Goal: Information Seeking & Learning: Find specific page/section

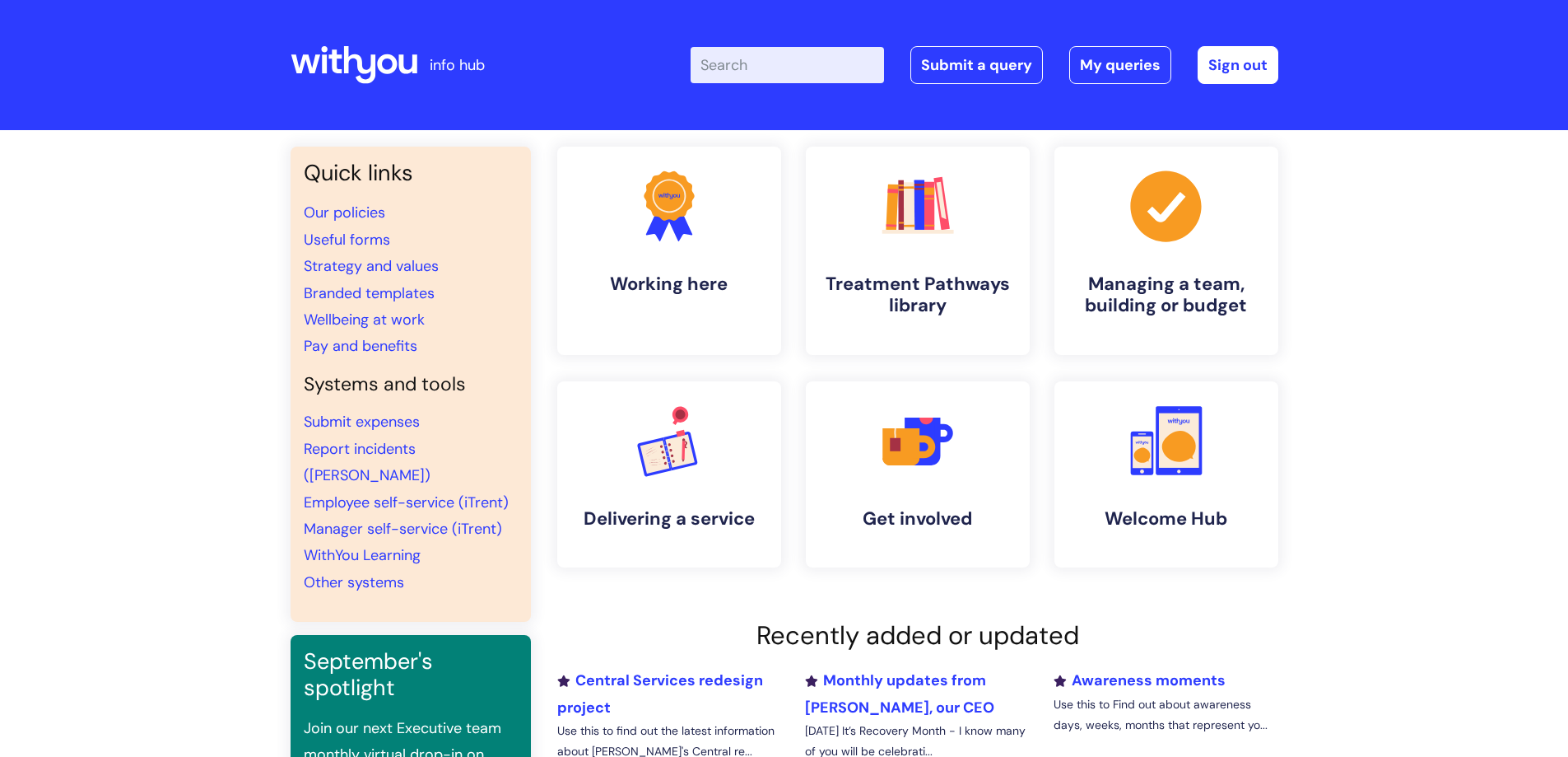
click at [781, 61] on input "Enter your search term here..." at bounding box center [788, 65] width 194 height 36
type input "useful"
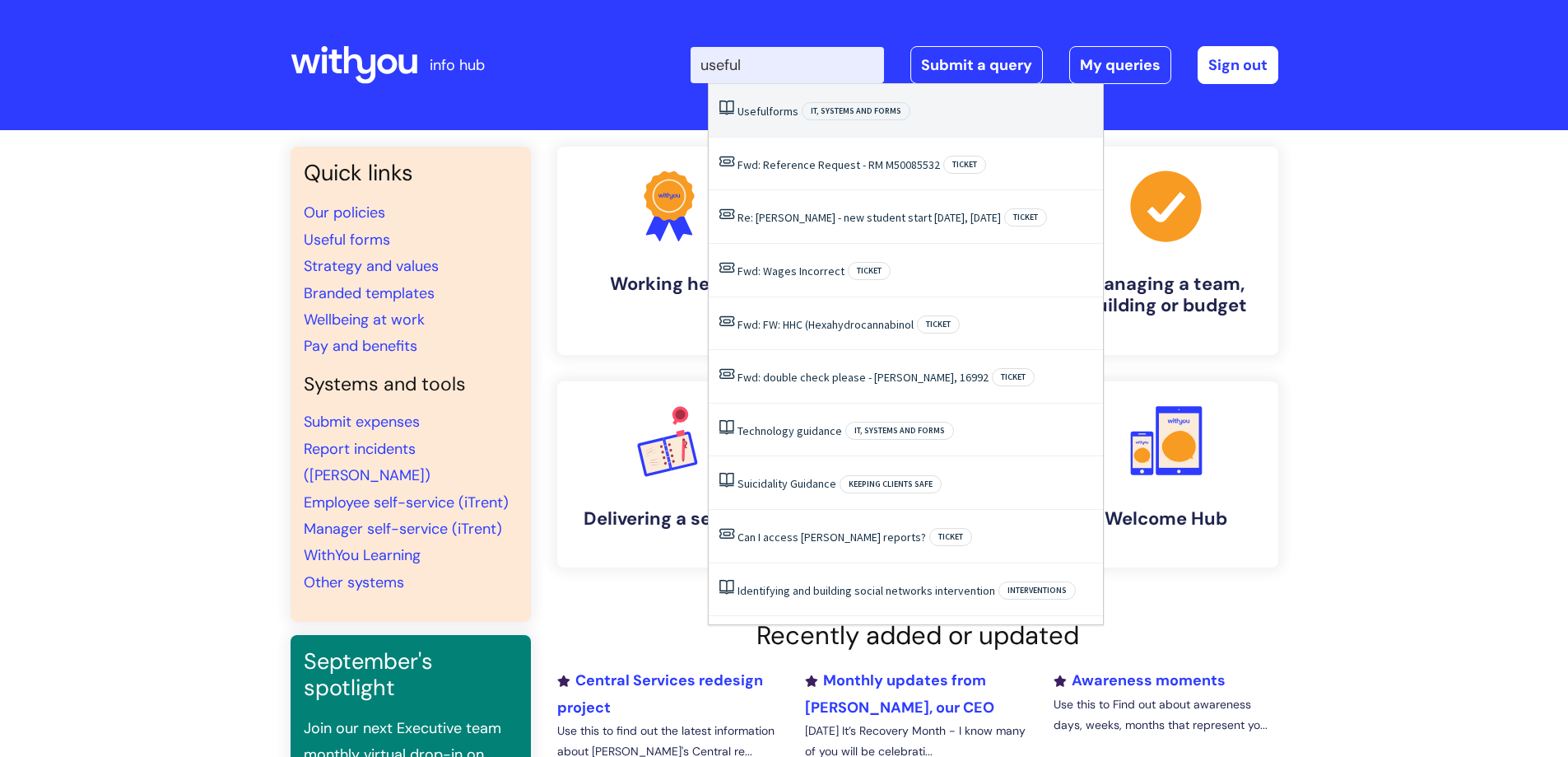
click at [778, 101] on li "Useful forms IT, systems and forms" at bounding box center [906, 111] width 394 height 54
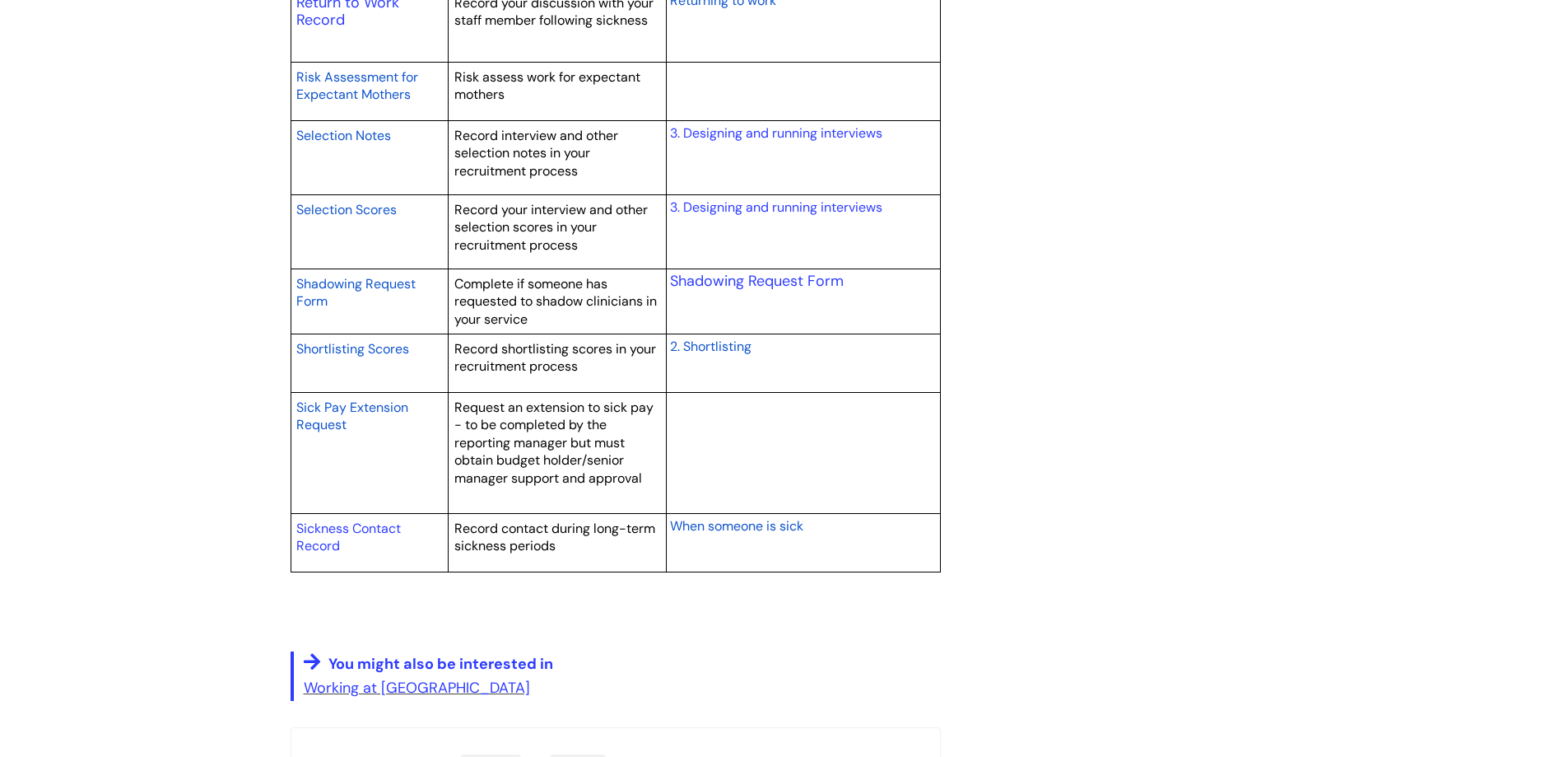
scroll to position [2717, 0]
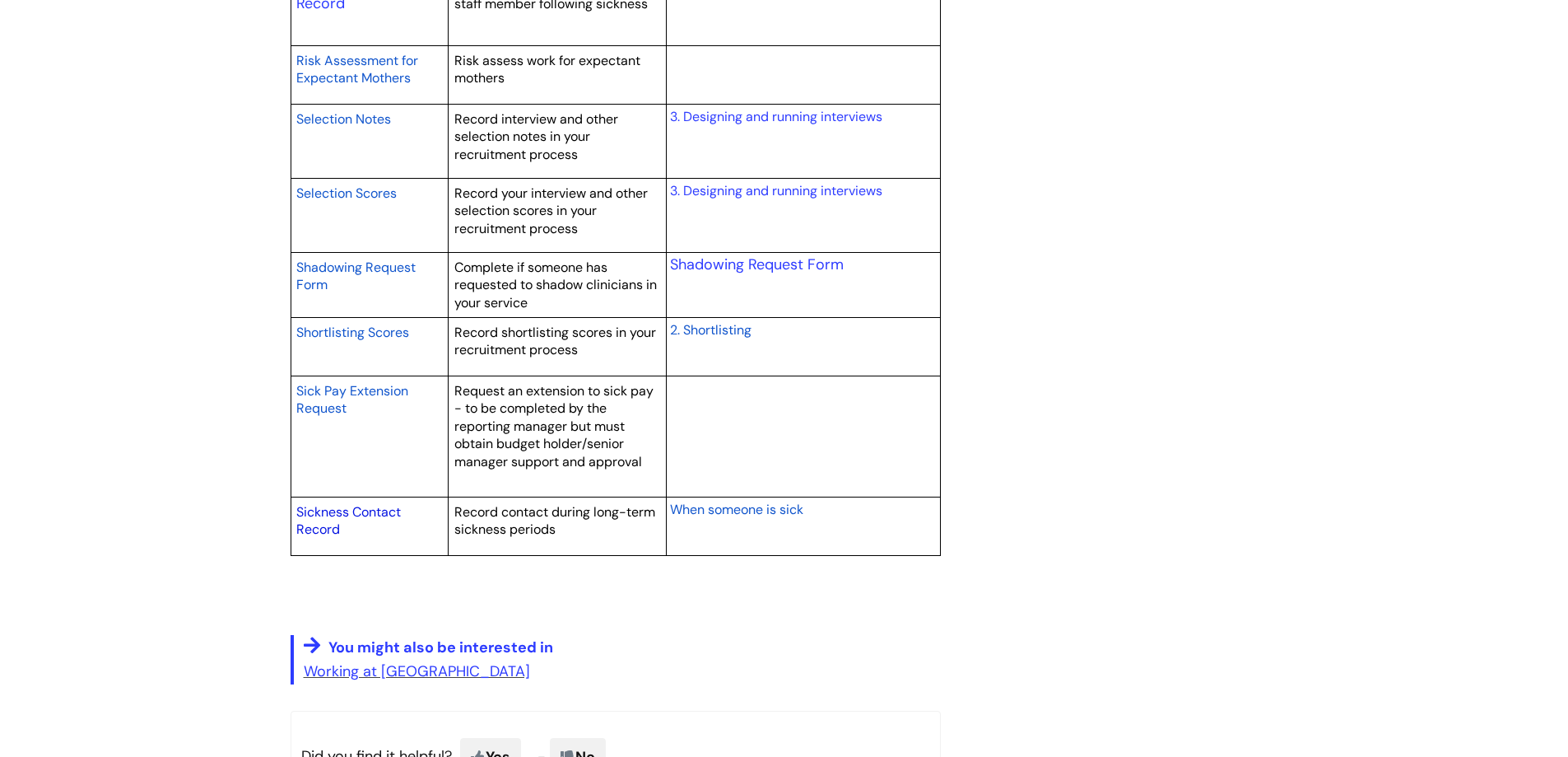
click at [359, 511] on link "Sickness Contact Record" at bounding box center [349, 521] width 105 height 35
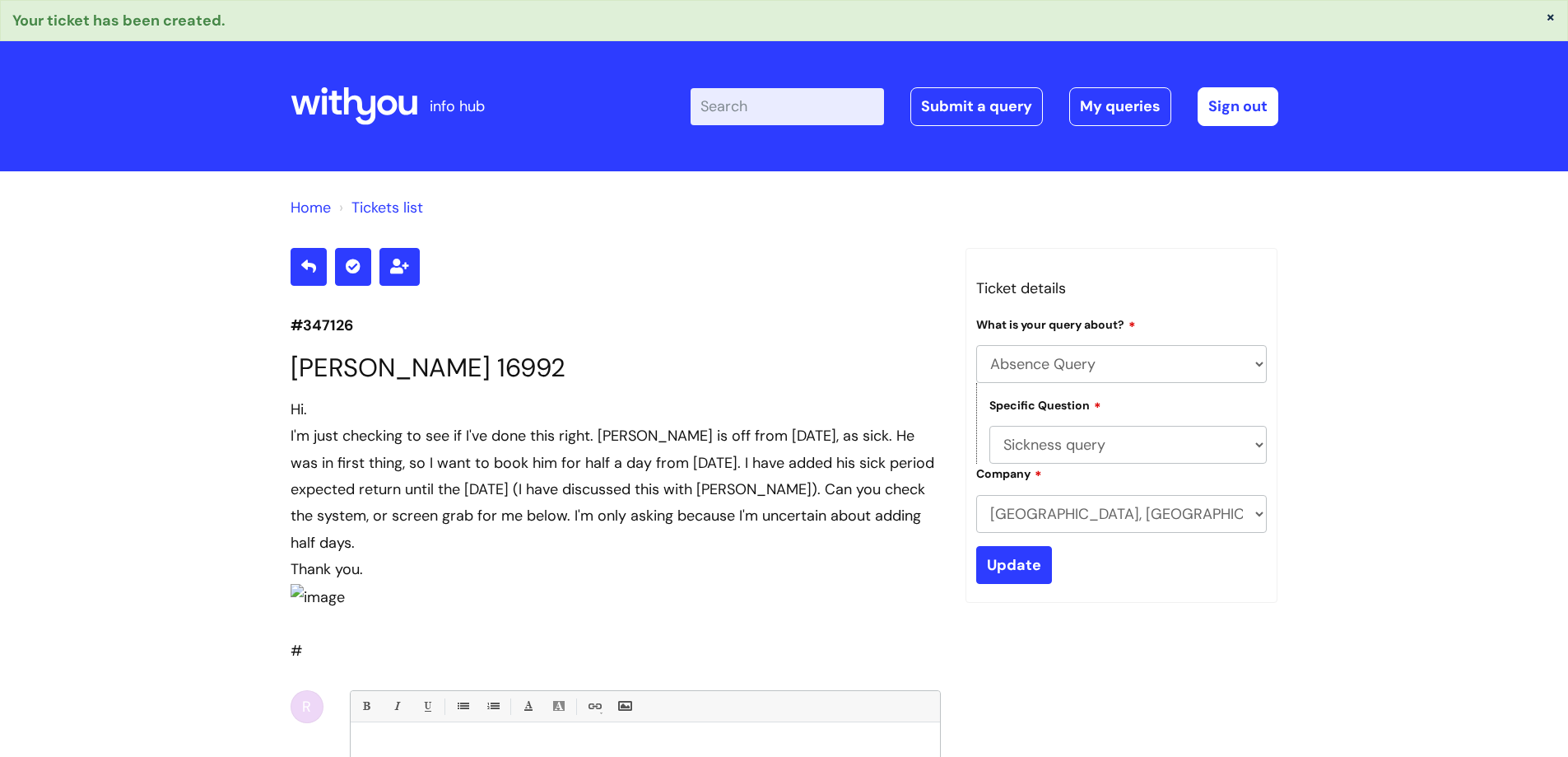
select select "Absence Query"
select select "Sickness query"
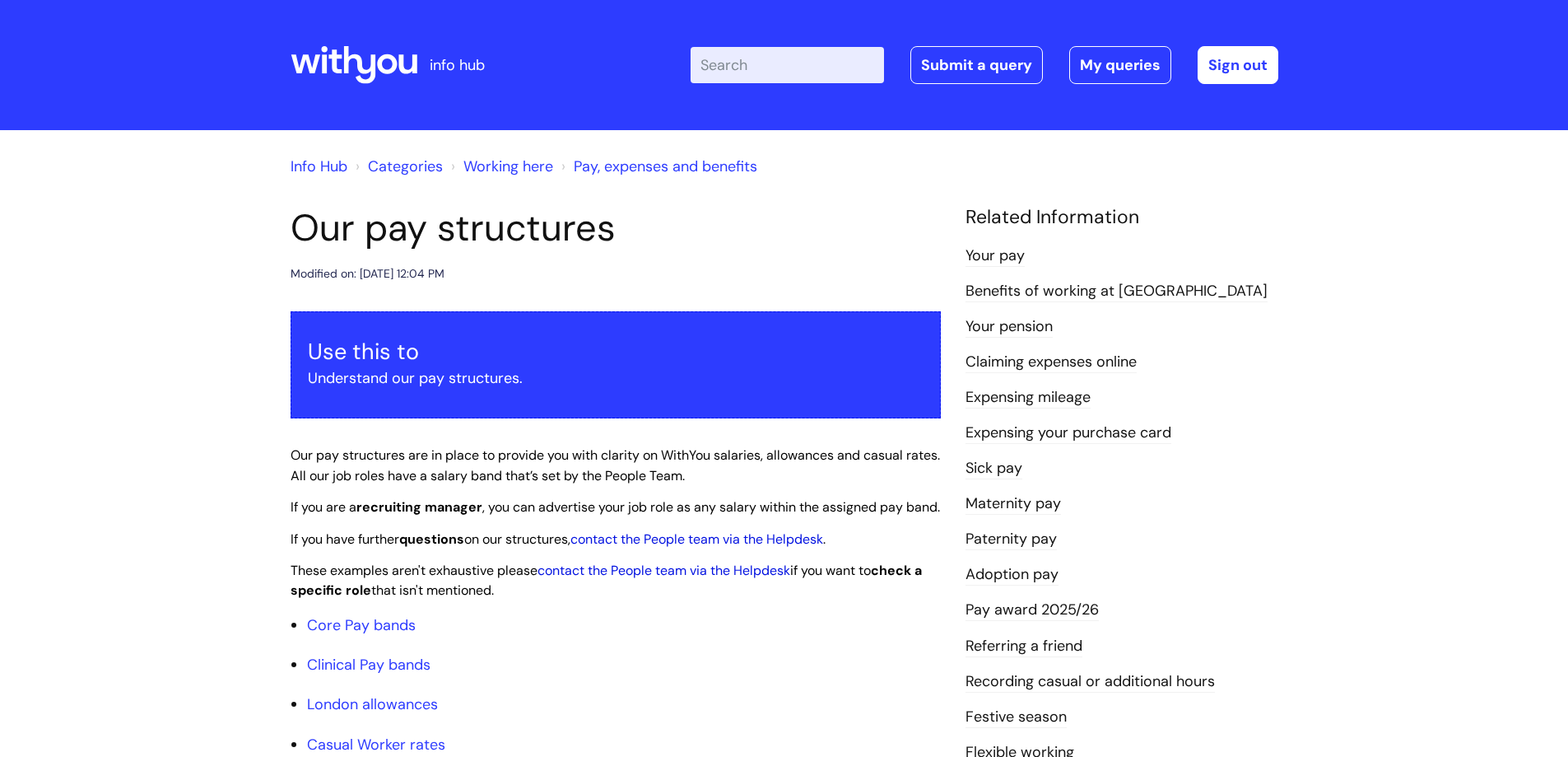
click at [361, 55] on icon at bounding box center [354, 65] width 127 height 40
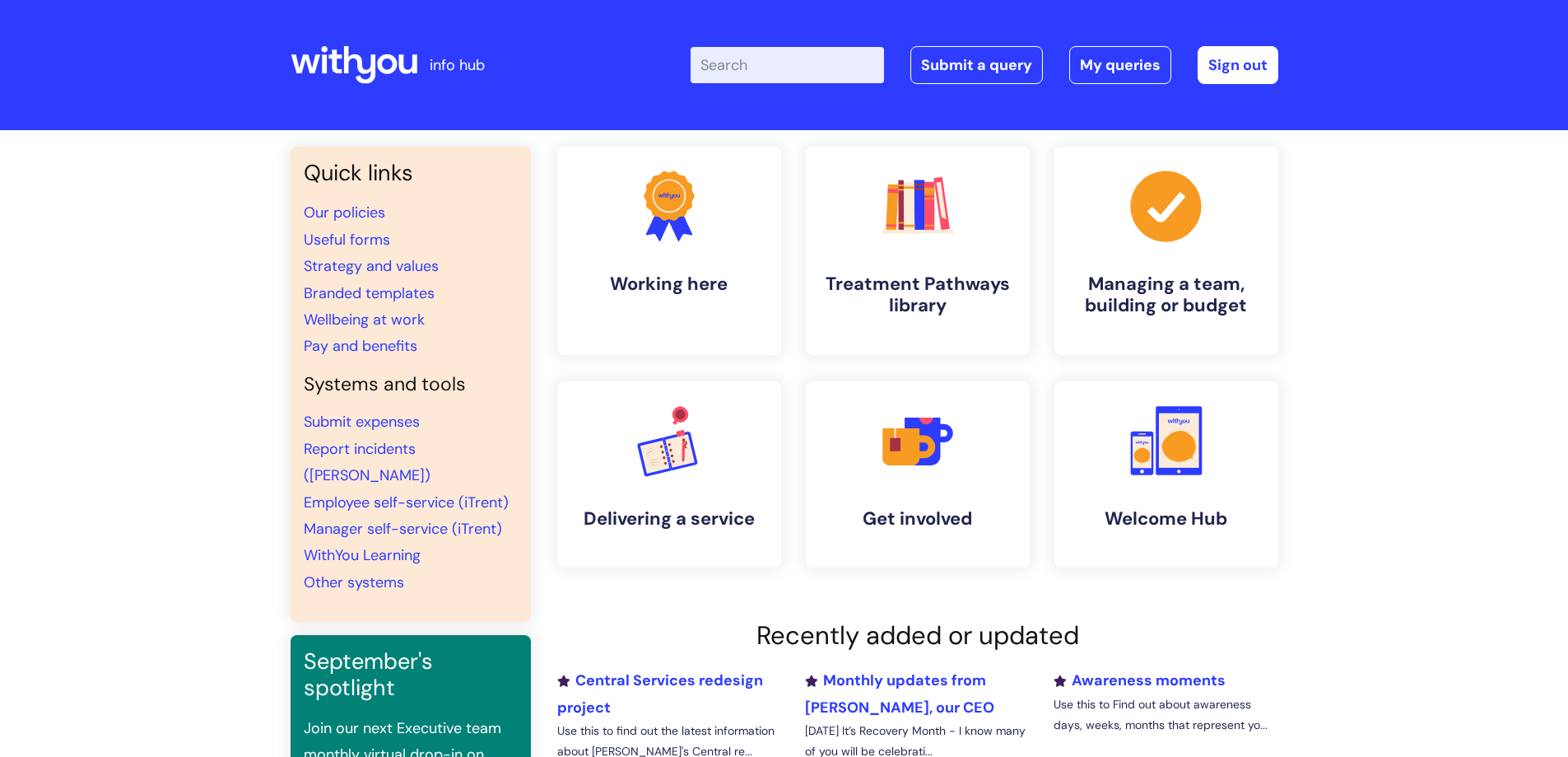
click at [748, 66] on input "Enter your search term here..." at bounding box center [788, 65] width 194 height 36
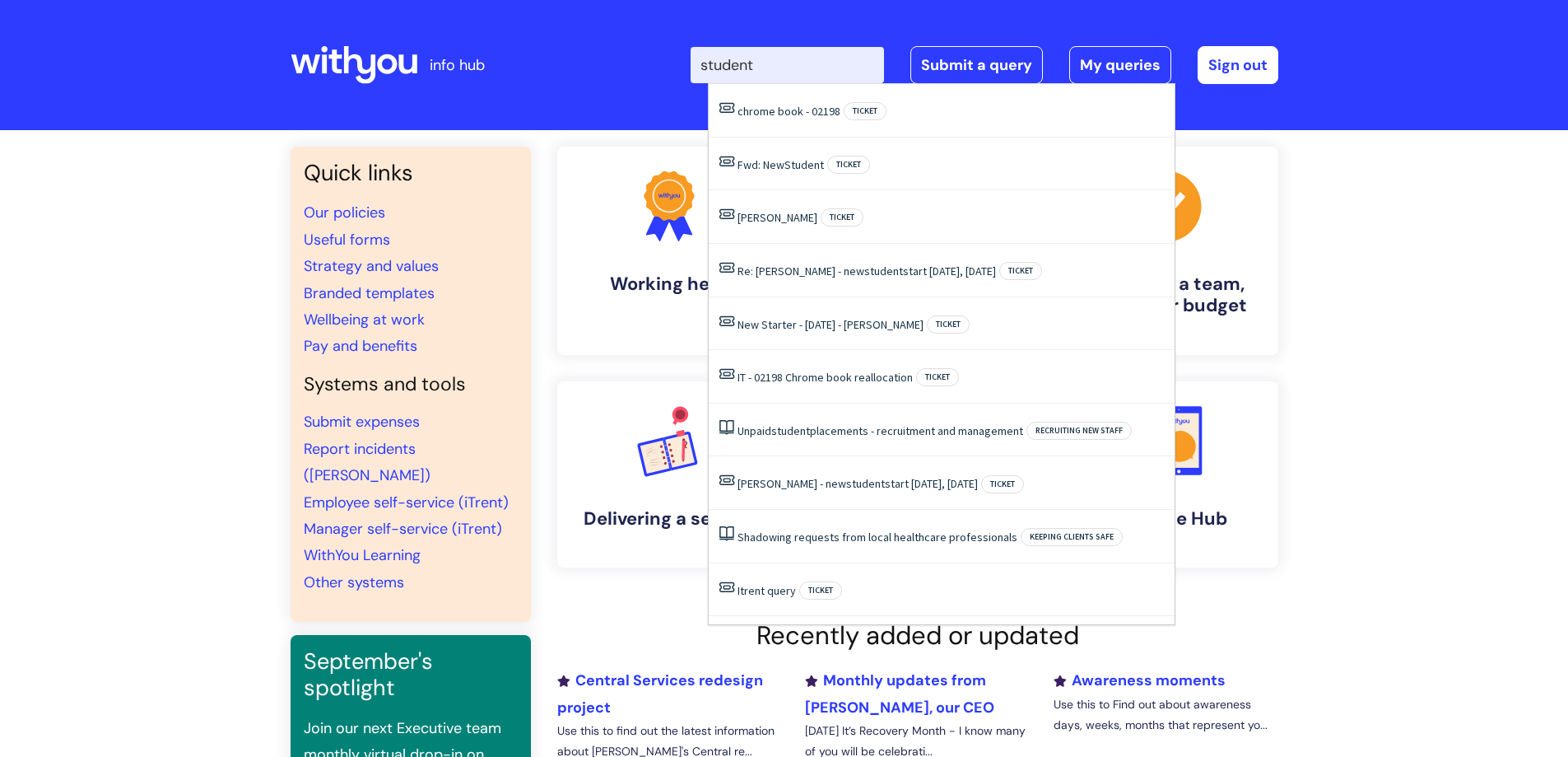
type input "student"
click at [605, 80] on div "Enter your search term here... student Search Submit a query My queries Welcome…" at bounding box center [907, 65] width 743 height 97
